Goal: Information Seeking & Learning: Learn about a topic

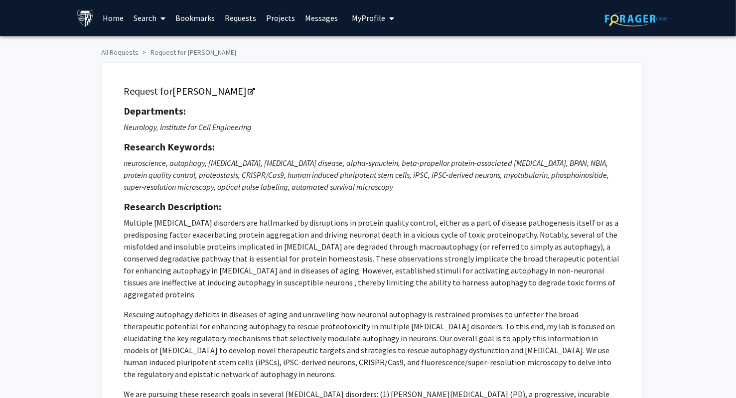
click at [115, 55] on div "Request for [PERSON_NAME] Departments: Neurology, Institute for Cell Engineerin…" at bounding box center [368, 266] width 548 height 426
click at [112, 19] on link "Home" at bounding box center [113, 17] width 31 height 35
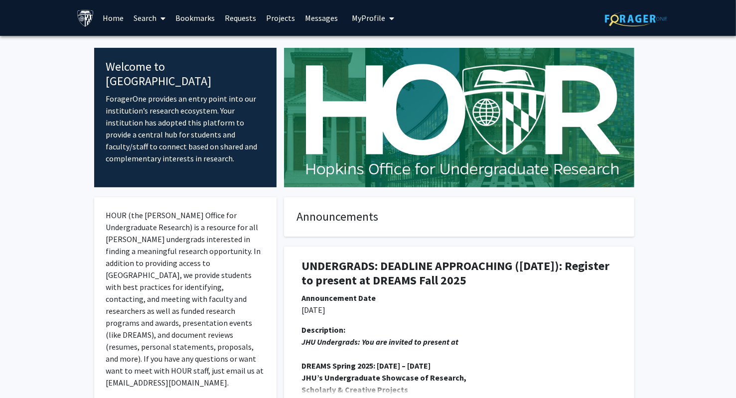
click at [123, 19] on link "Home" at bounding box center [113, 17] width 31 height 35
click at [144, 25] on link "Search" at bounding box center [150, 17] width 42 height 35
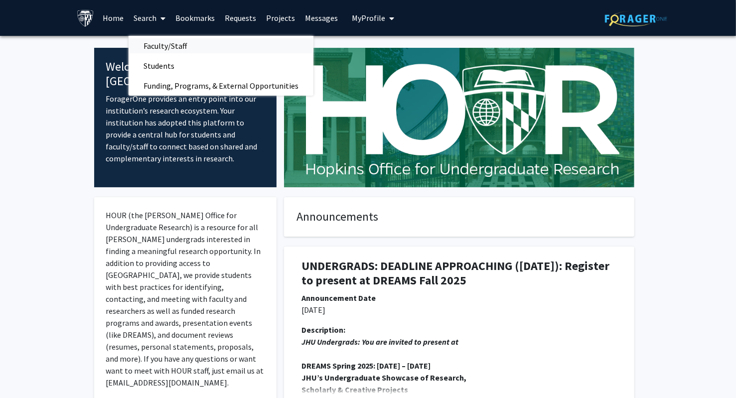
click at [171, 45] on span "Faculty/Staff" at bounding box center [165, 46] width 73 height 20
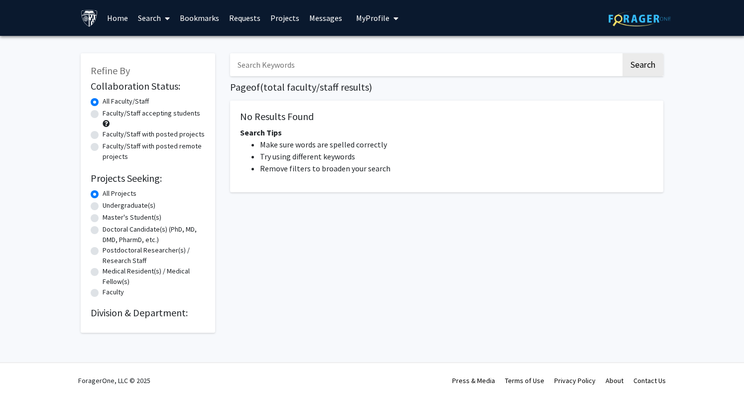
click at [358, 71] on input "Search Keywords" at bounding box center [425, 64] width 391 height 23
click at [623, 53] on button "Search" at bounding box center [643, 64] width 41 height 23
type input "[MEDICAL_DATA]"
click at [623, 53] on button "Search" at bounding box center [643, 64] width 41 height 23
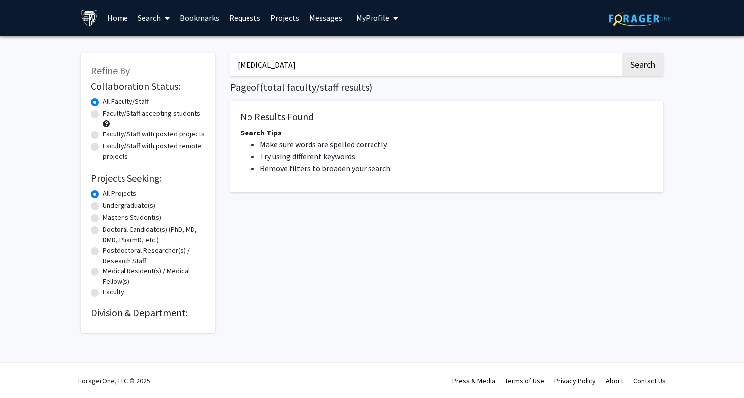
click at [318, 63] on input "[MEDICAL_DATA]" at bounding box center [425, 64] width 391 height 23
click at [623, 53] on button "Search" at bounding box center [643, 64] width 41 height 23
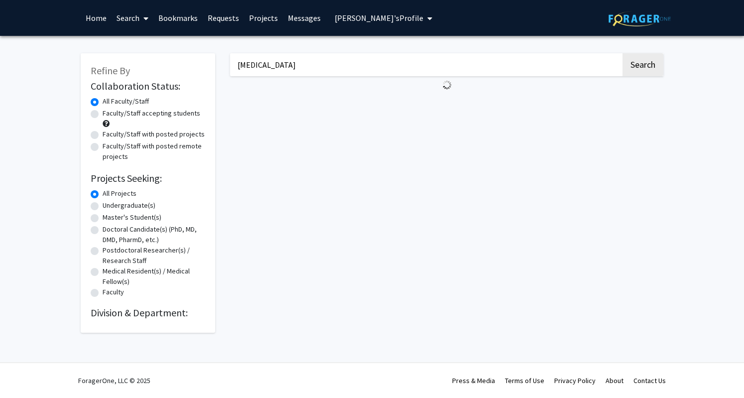
click at [338, 67] on input "[MEDICAL_DATA]" at bounding box center [425, 64] width 391 height 23
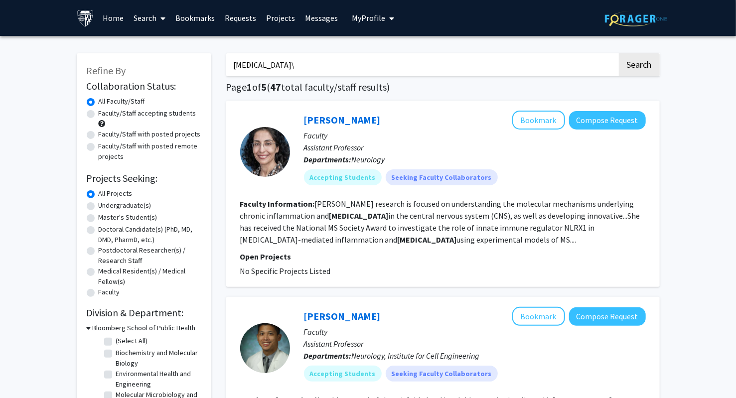
type input "[MEDICAL_DATA]"
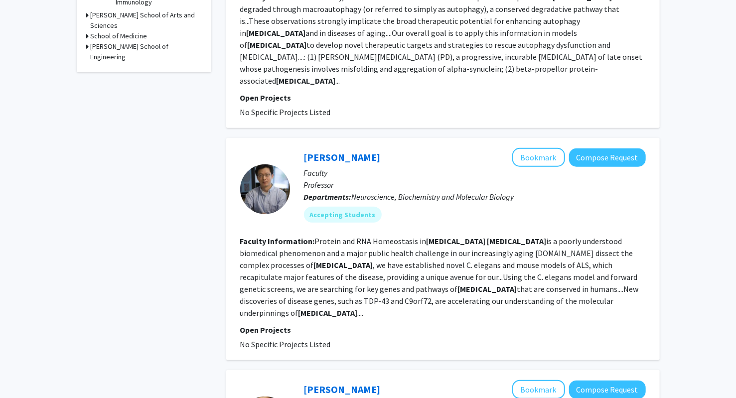
scroll to position [404, 0]
click at [335, 150] on link "Jiou Wang" at bounding box center [342, 156] width 77 height 12
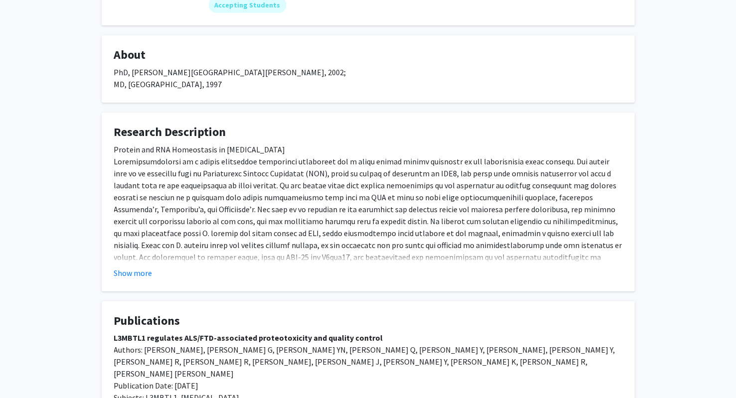
scroll to position [143, 0]
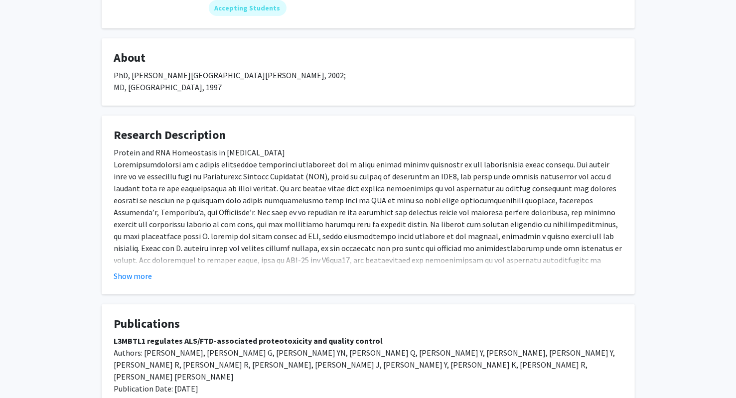
click at [190, 253] on div "Protein and RNA Homeostasis in Neurodegeneration" at bounding box center [368, 217] width 508 height 143
click at [141, 272] on button "Show more" at bounding box center [133, 276] width 38 height 12
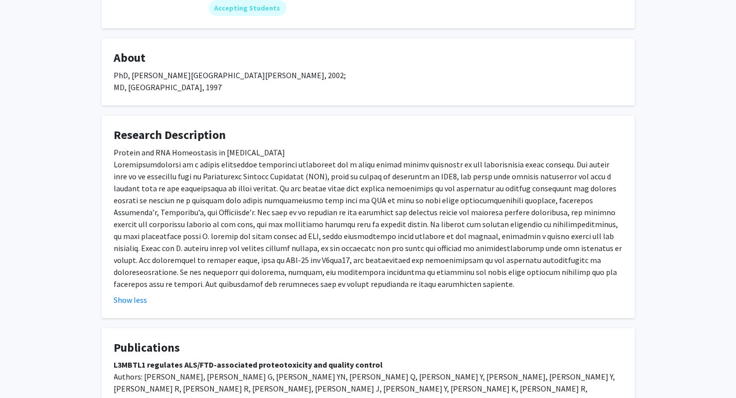
click at [341, 224] on div "Protein and RNA Homeostasis in Neurodegeneration" at bounding box center [368, 217] width 508 height 143
click at [193, 289] on div "Protein and RNA Homeostasis in Neurodegeneration" at bounding box center [368, 217] width 508 height 143
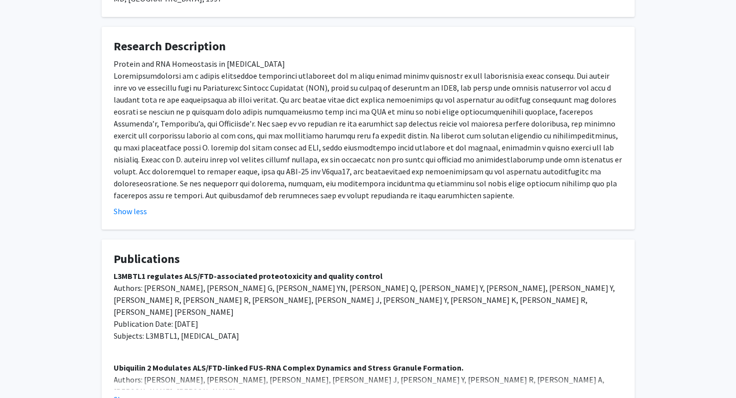
scroll to position [313, 0]
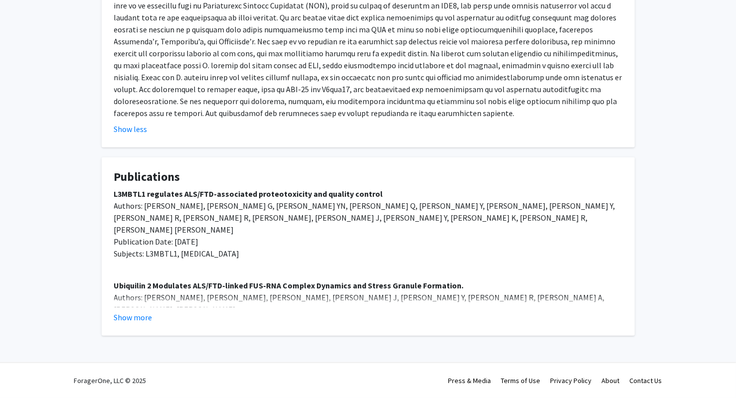
click at [243, 292] on span "Authors: Alexander E, Niaki A, Zhang T, Sarkar J, Liu Y, Nirujogi R, Pandey A, …" at bounding box center [359, 303] width 491 height 22
click at [126, 319] on button "Show more" at bounding box center [133, 317] width 38 height 12
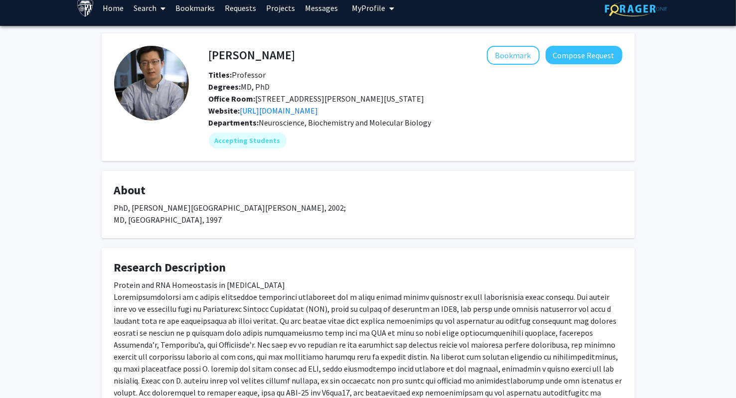
scroll to position [0, 0]
